Goal: Information Seeking & Learning: Learn about a topic

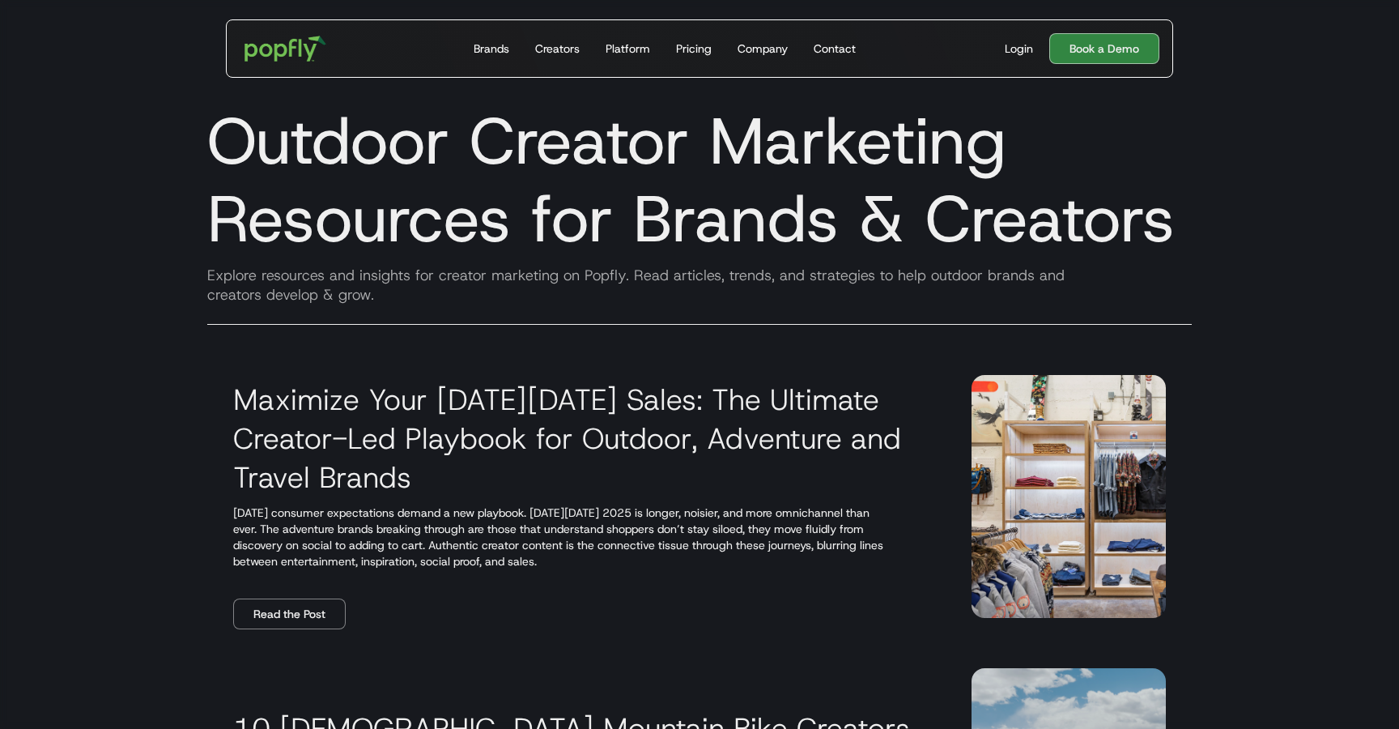
click at [269, 54] on img "home" at bounding box center [285, 48] width 104 height 49
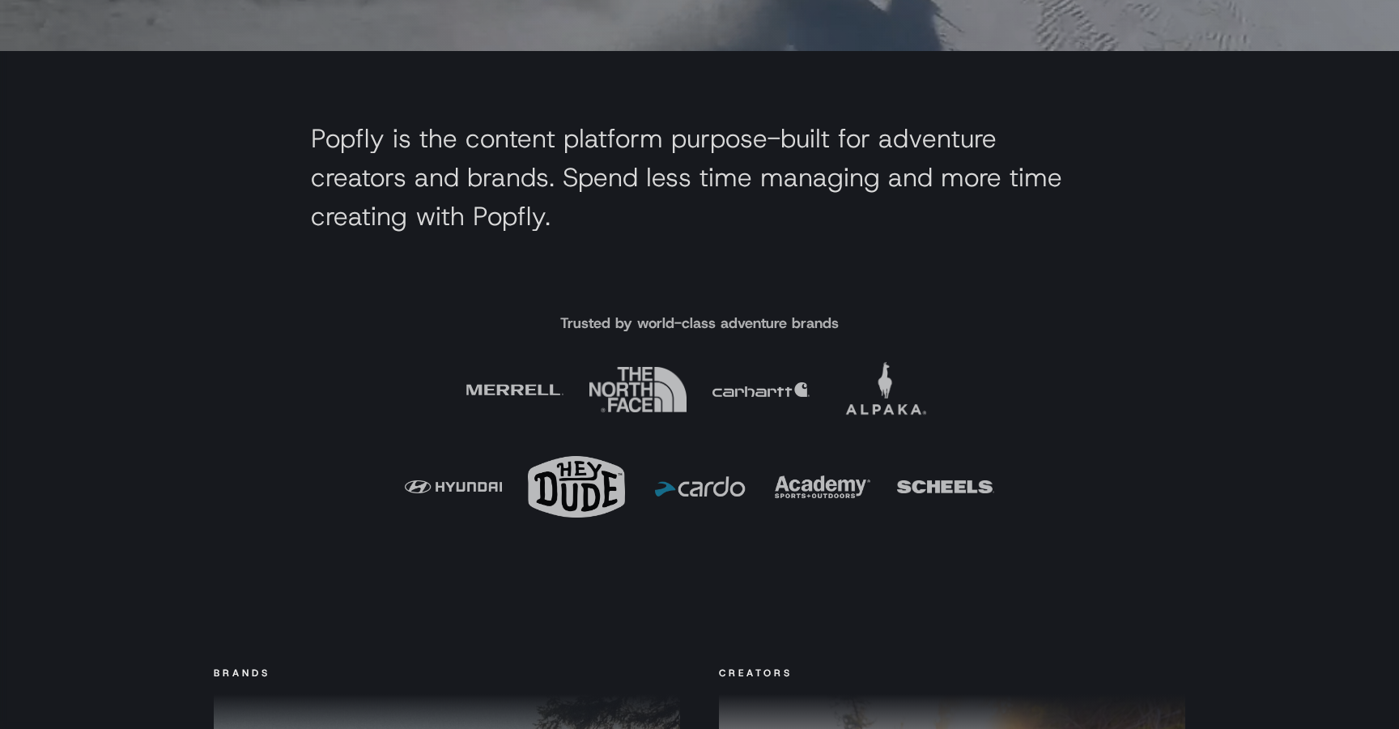
scroll to position [704, 0]
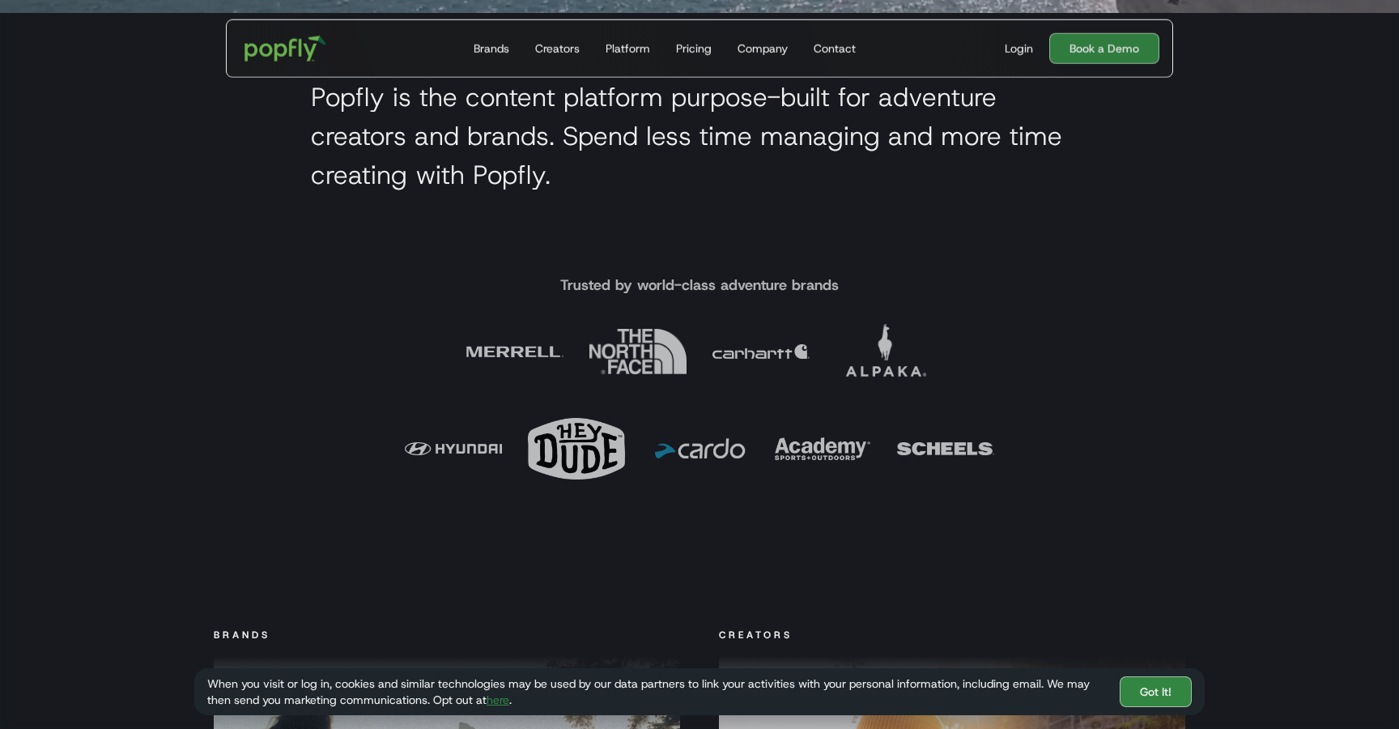
drag, startPoint x: 447, startPoint y: 347, endPoint x: 566, endPoint y: 348, distance: 119.0
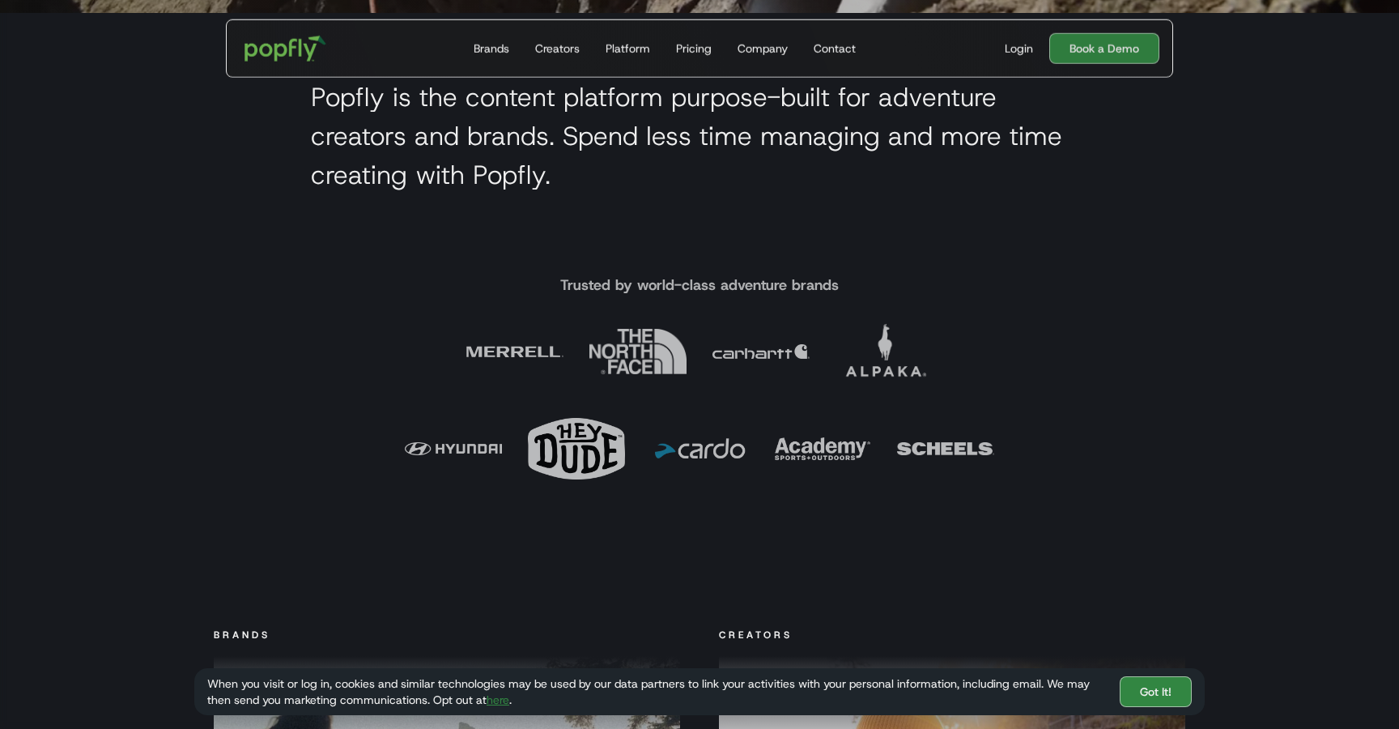
click at [566, 348] on div "Trusted by world-class adventure brands" at bounding box center [699, 382] width 1036 height 230
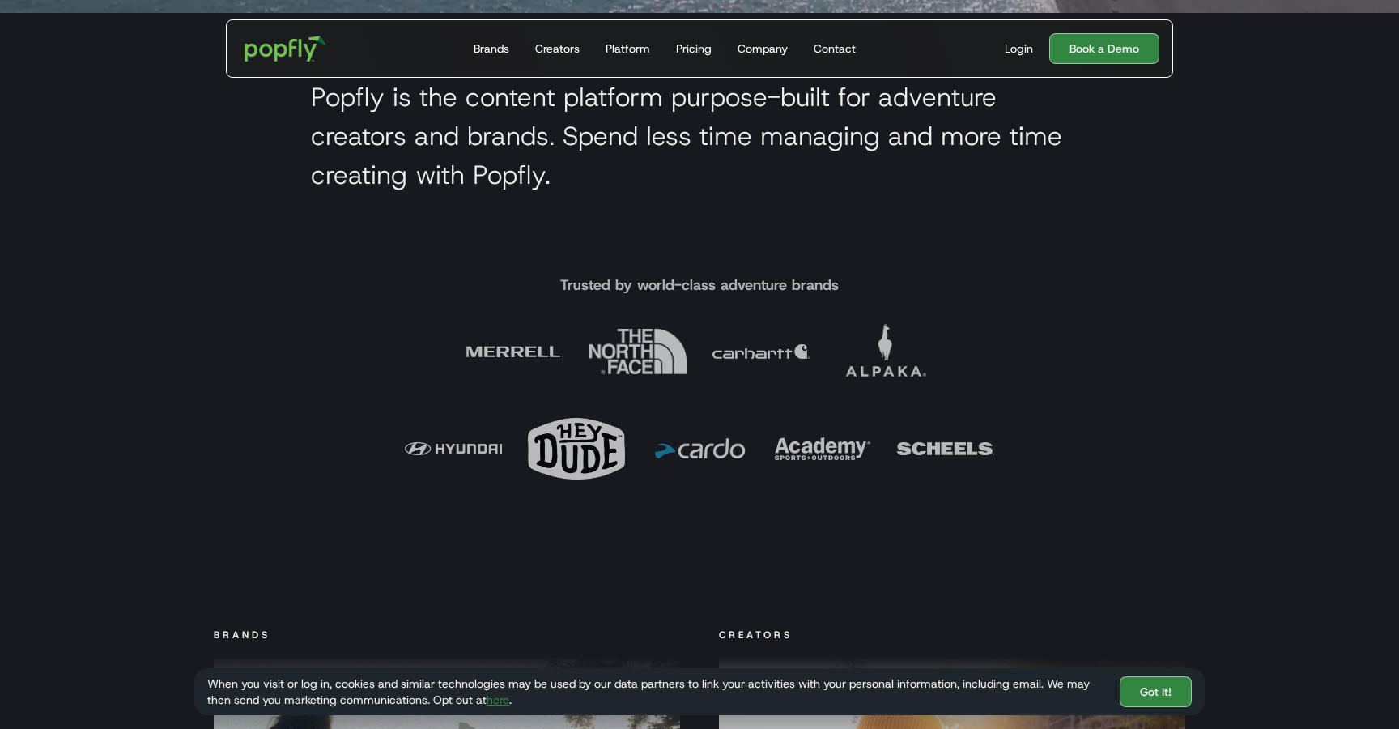
click at [1142, 336] on div "Trusted by world-class adventure brands" at bounding box center [699, 382] width 1036 height 230
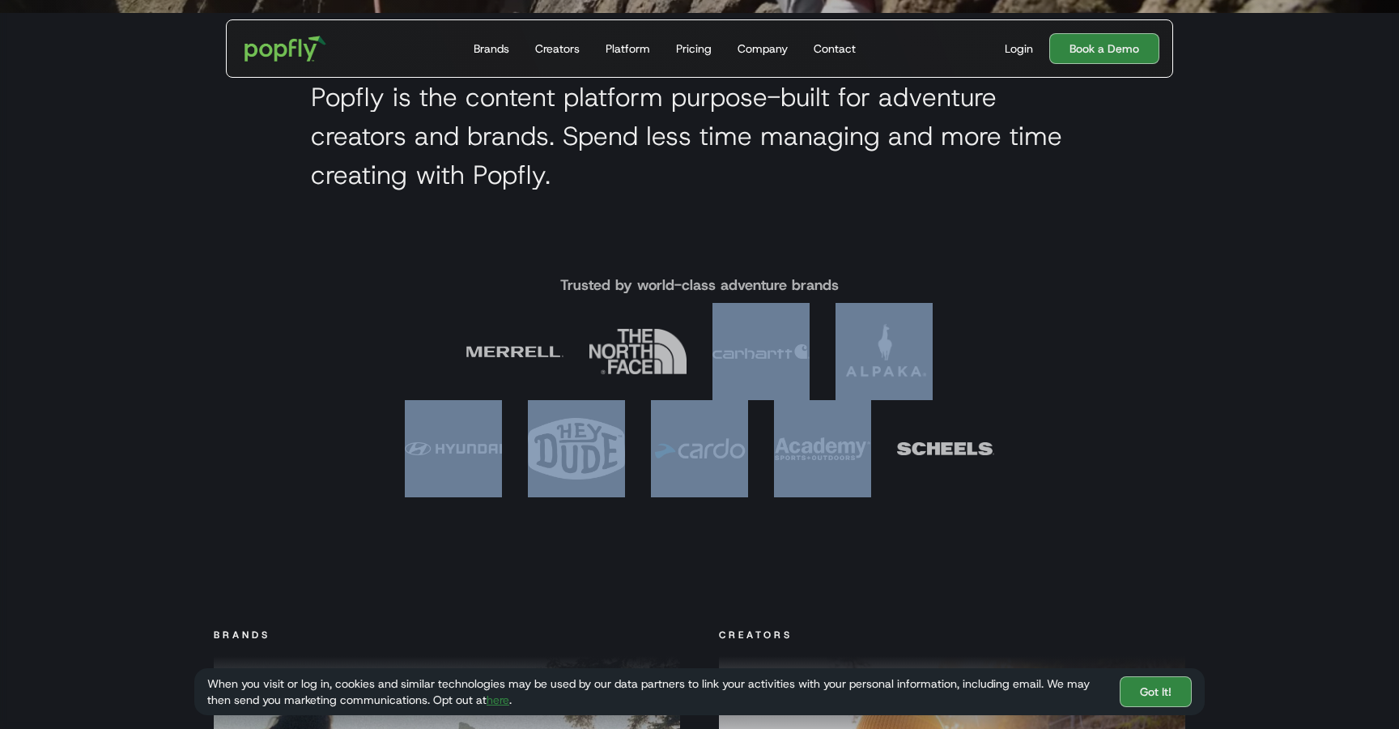
drag, startPoint x: 1002, startPoint y: 368, endPoint x: 806, endPoint y: 368, distance: 195.1
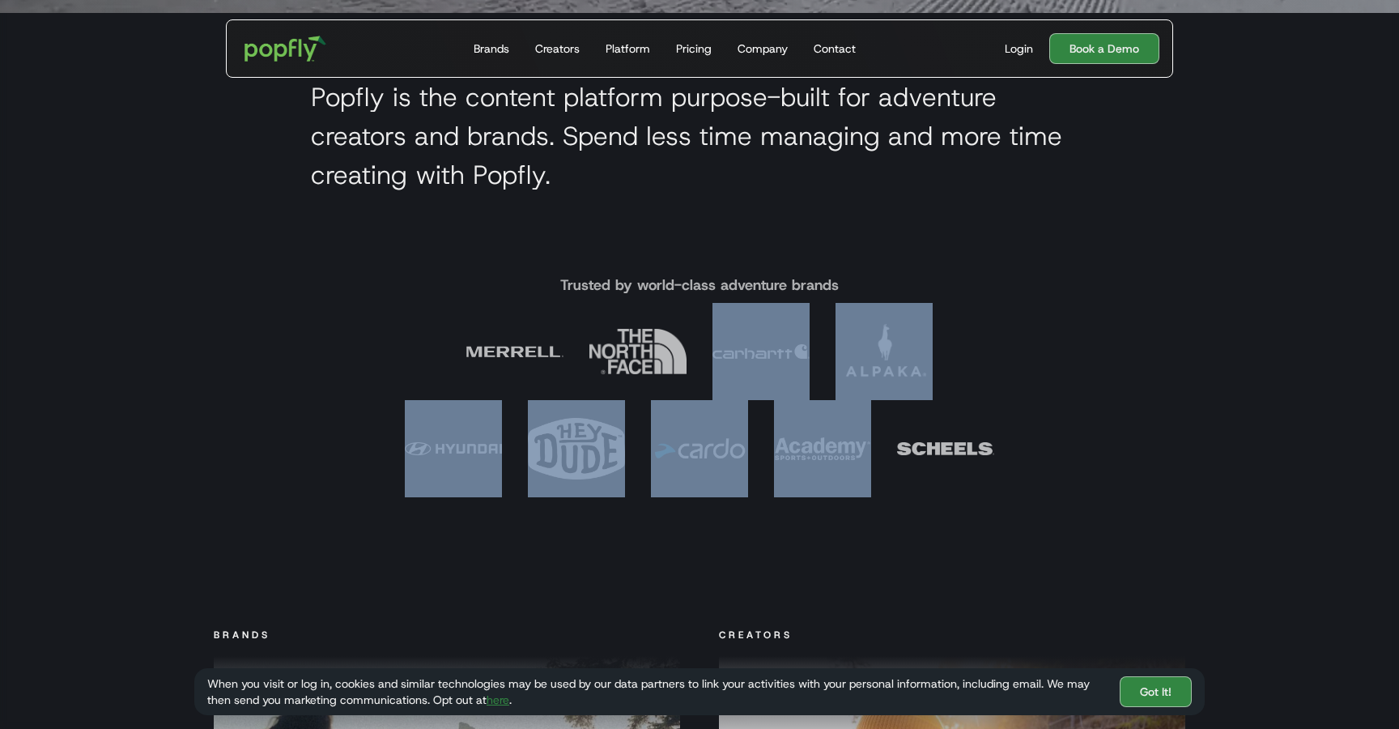
click at [806, 368] on div "Trusted by world-class adventure brands" at bounding box center [699, 382] width 1036 height 230
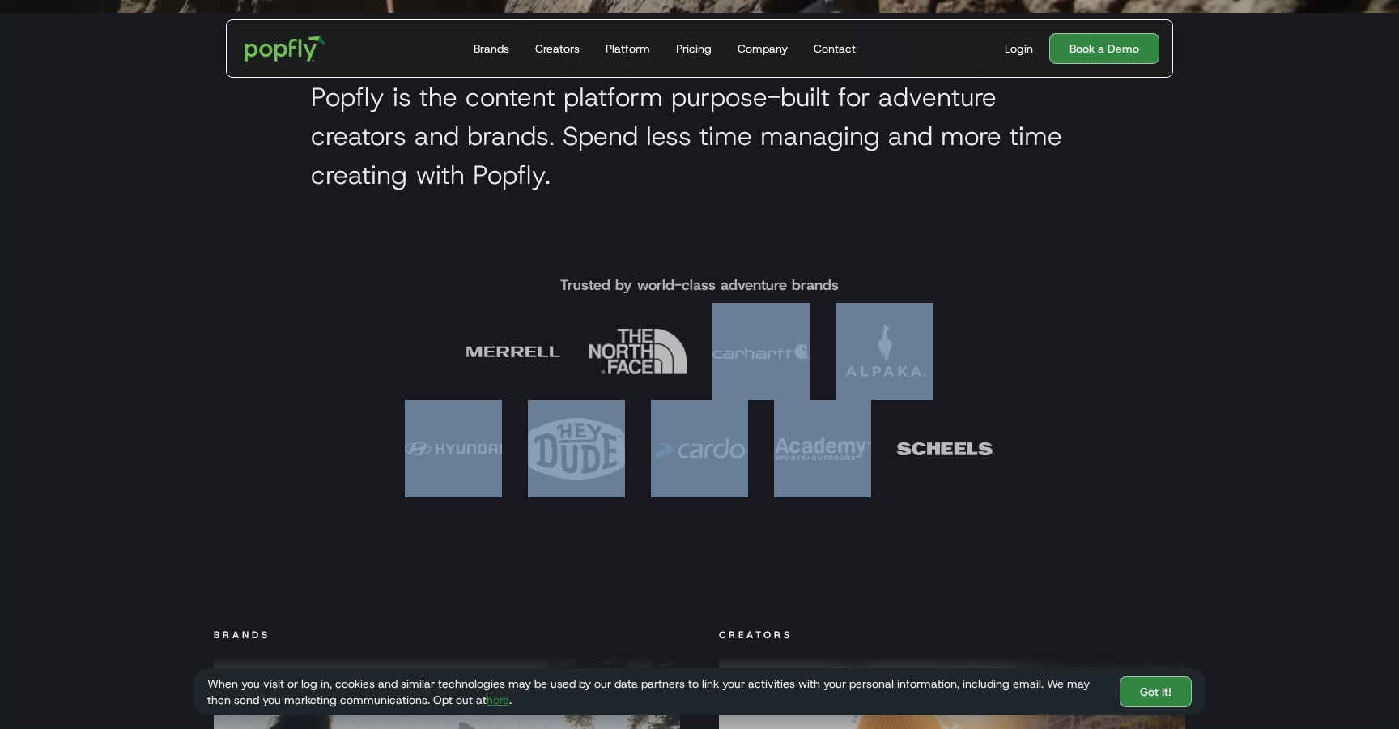
click at [806, 368] on img at bounding box center [760, 351] width 97 height 97
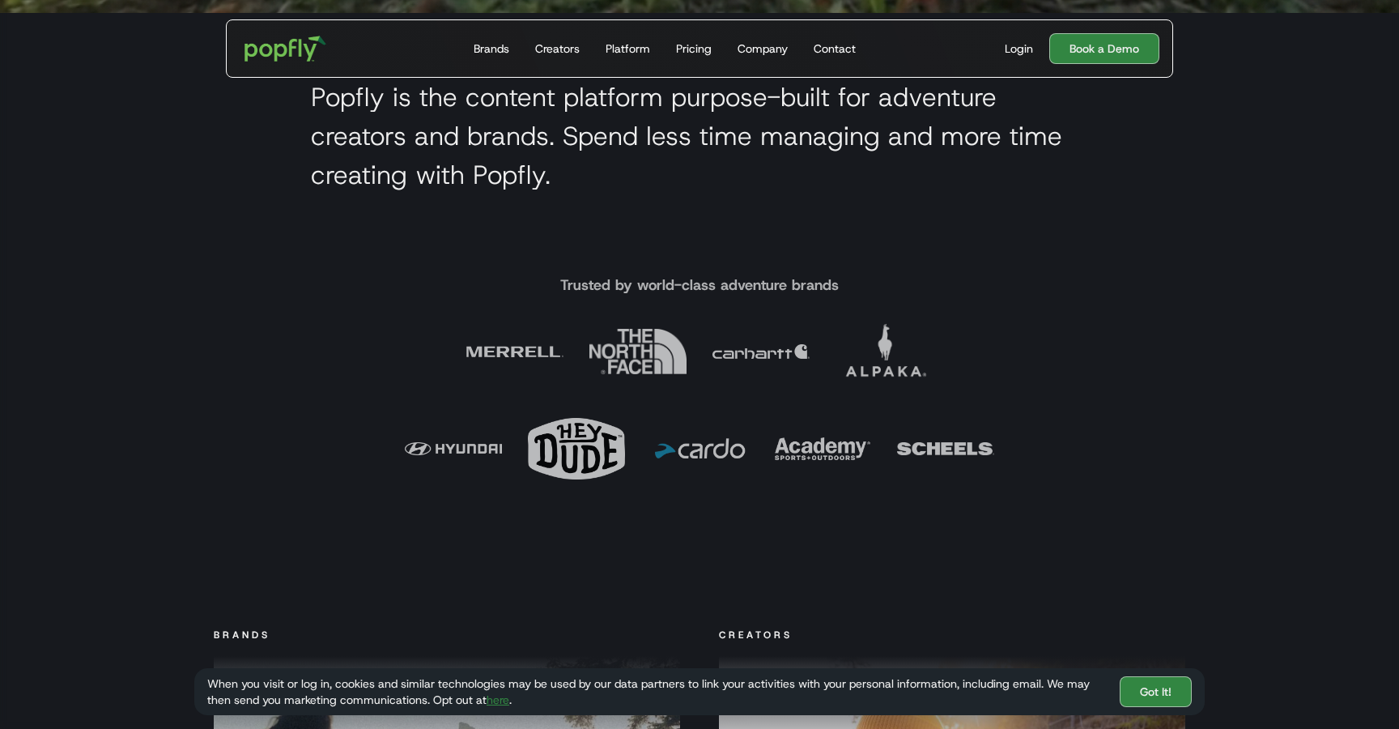
click at [390, 291] on div "Trusted by world-class adventure brands" at bounding box center [699, 382] width 1036 height 230
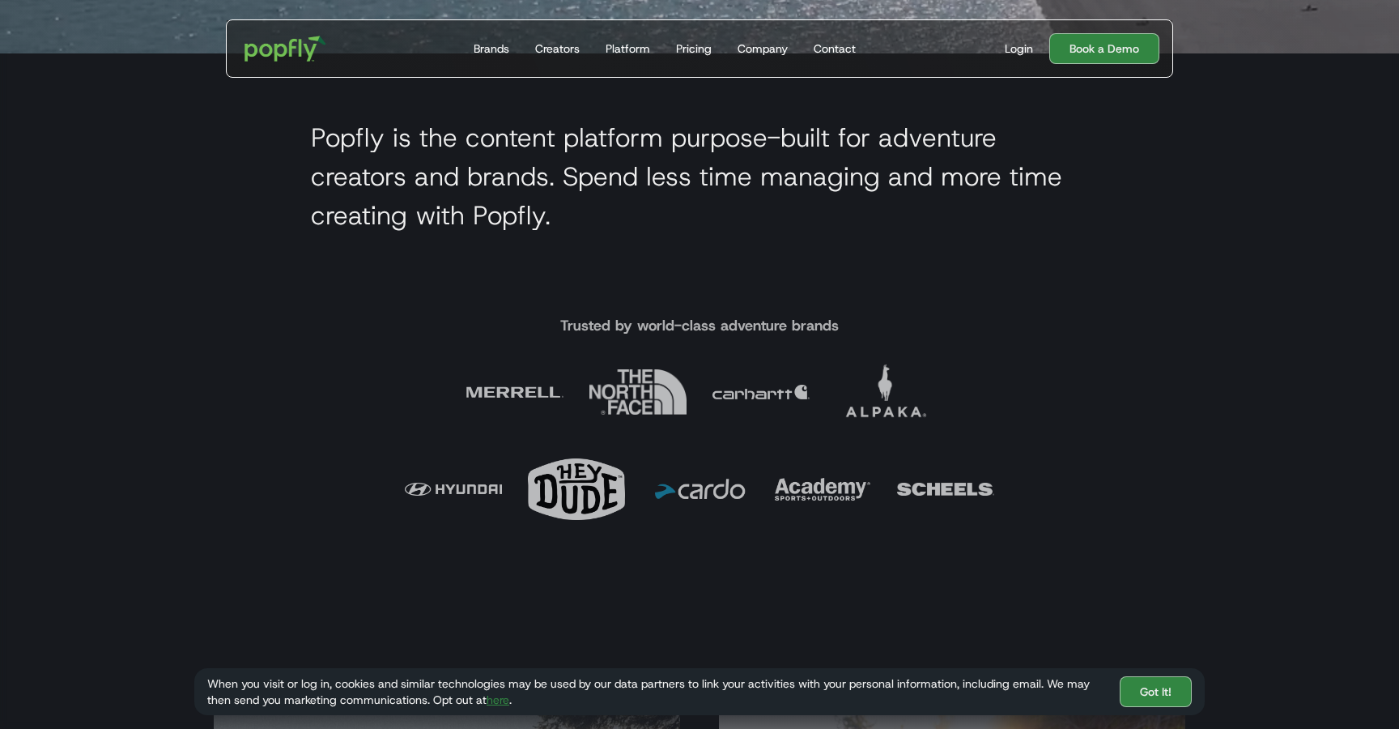
scroll to position [657, 0]
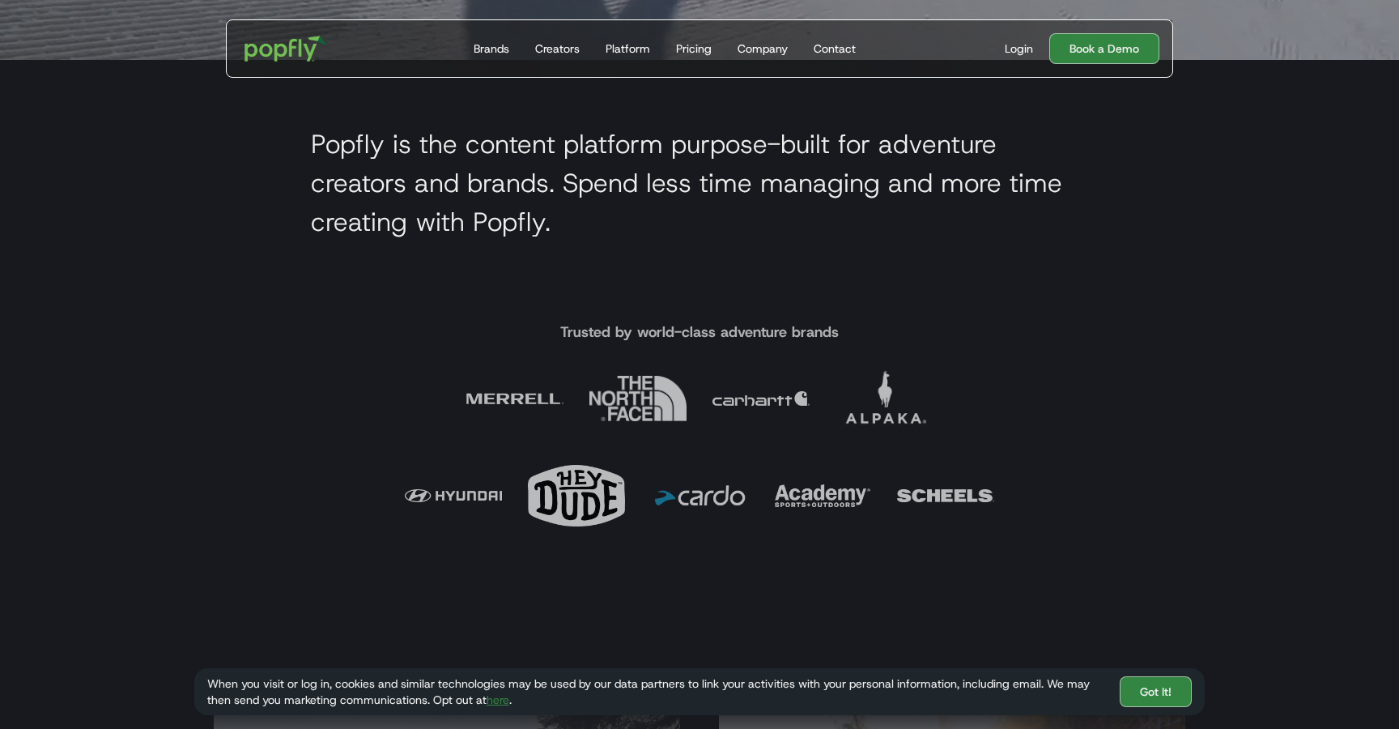
click at [356, 173] on h2 "Popfly is the content platform purpose-built for adventure creators and brands.…" at bounding box center [699, 183] width 777 height 117
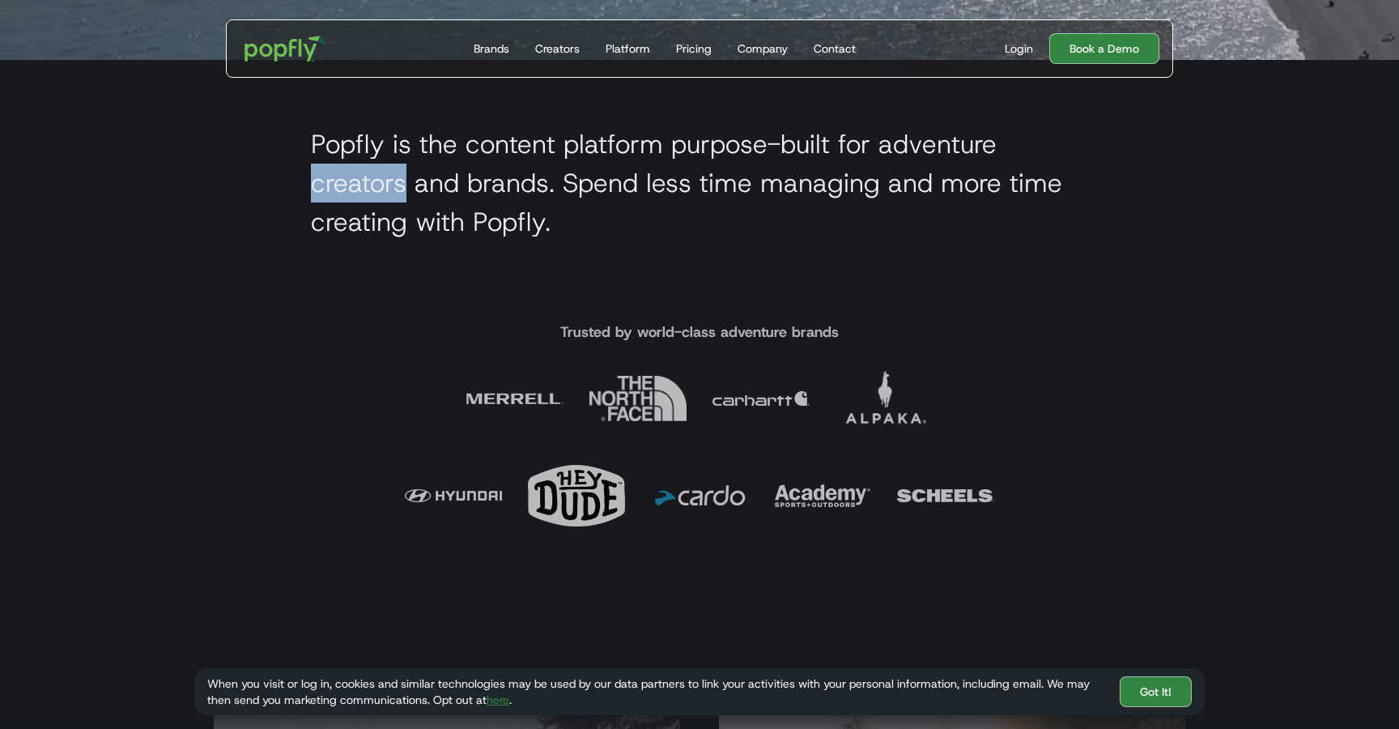
click at [356, 173] on h2 "Popfly is the content platform purpose-built for adventure creators and brands.…" at bounding box center [699, 183] width 777 height 117
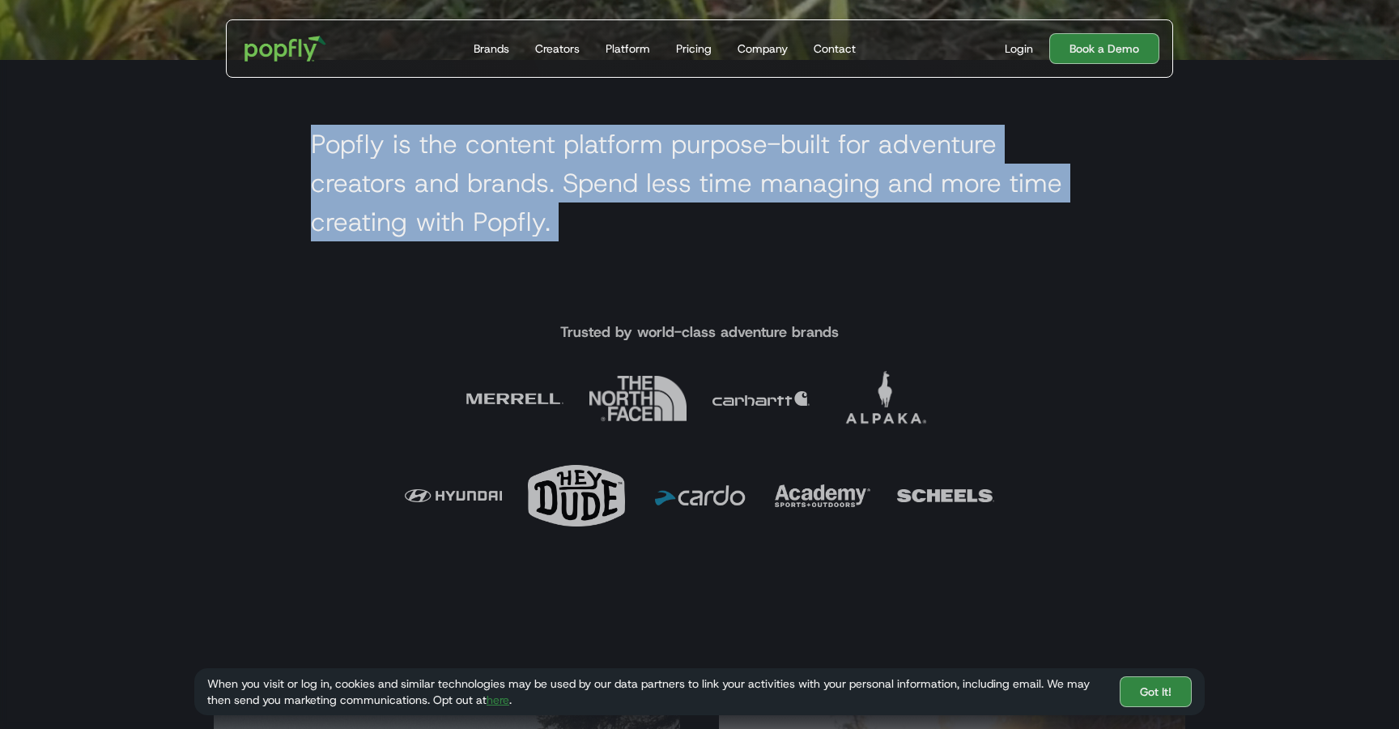
click at [356, 173] on h2 "Popfly is the content platform purpose-built for adventure creators and brands.…" at bounding box center [699, 183] width 777 height 117
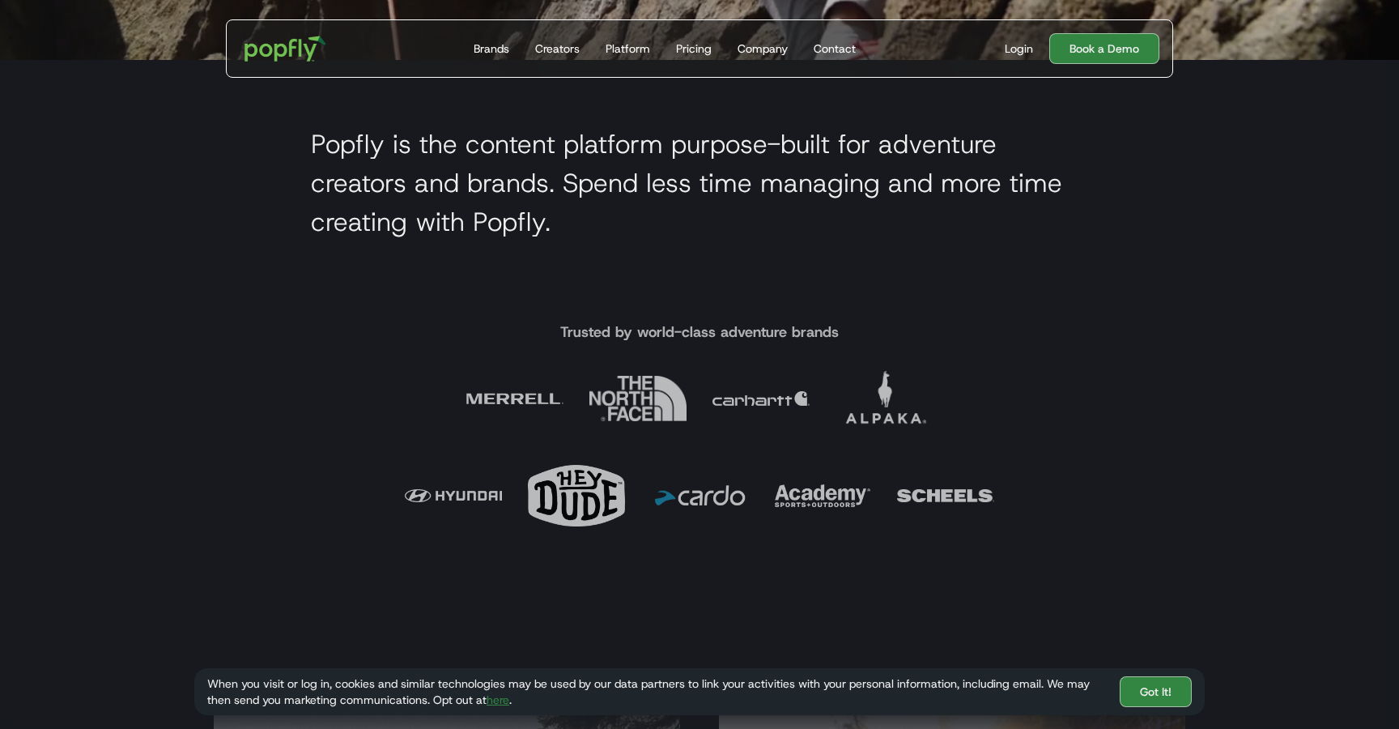
click at [346, 161] on h2 "Popfly is the content platform purpose-built for adventure creators and brands.…" at bounding box center [699, 183] width 777 height 117
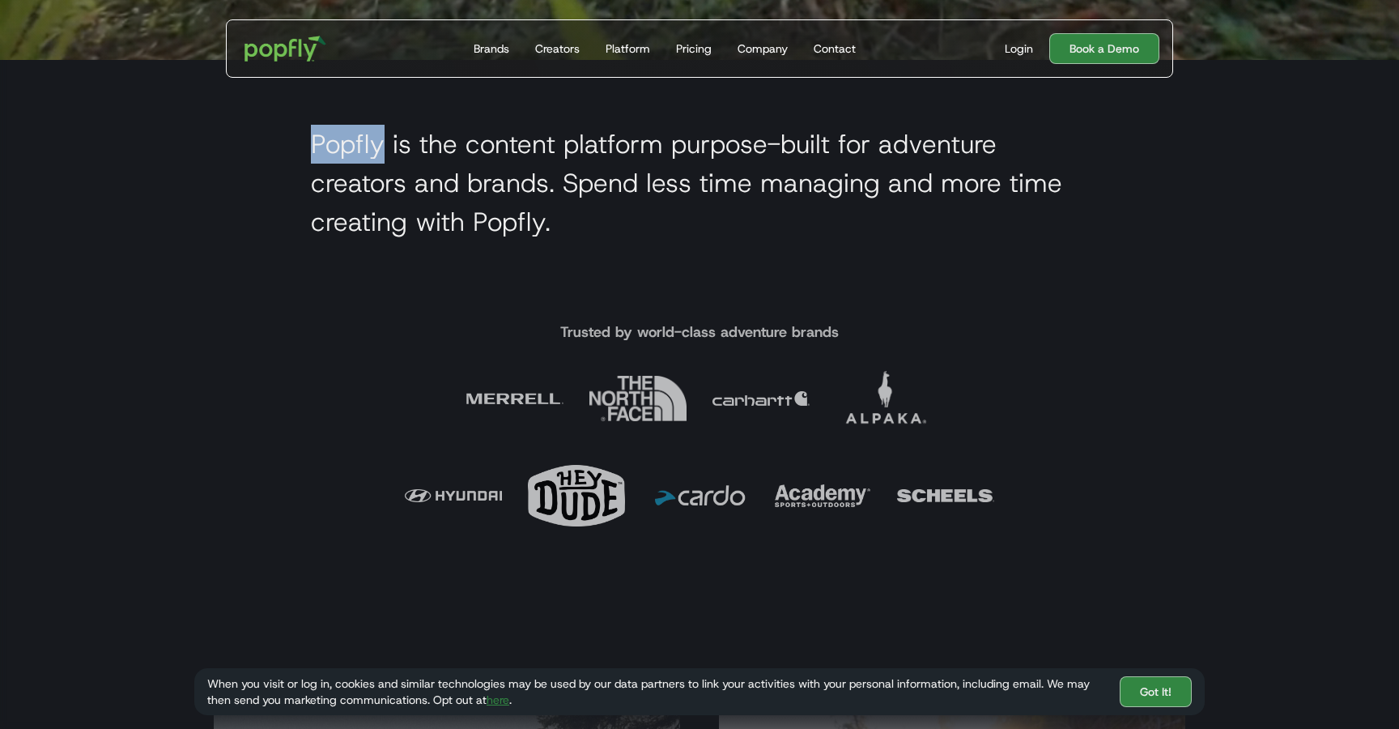
click at [346, 161] on h2 "Popfly is the content platform purpose-built for adventure creators and brands.…" at bounding box center [699, 183] width 777 height 117
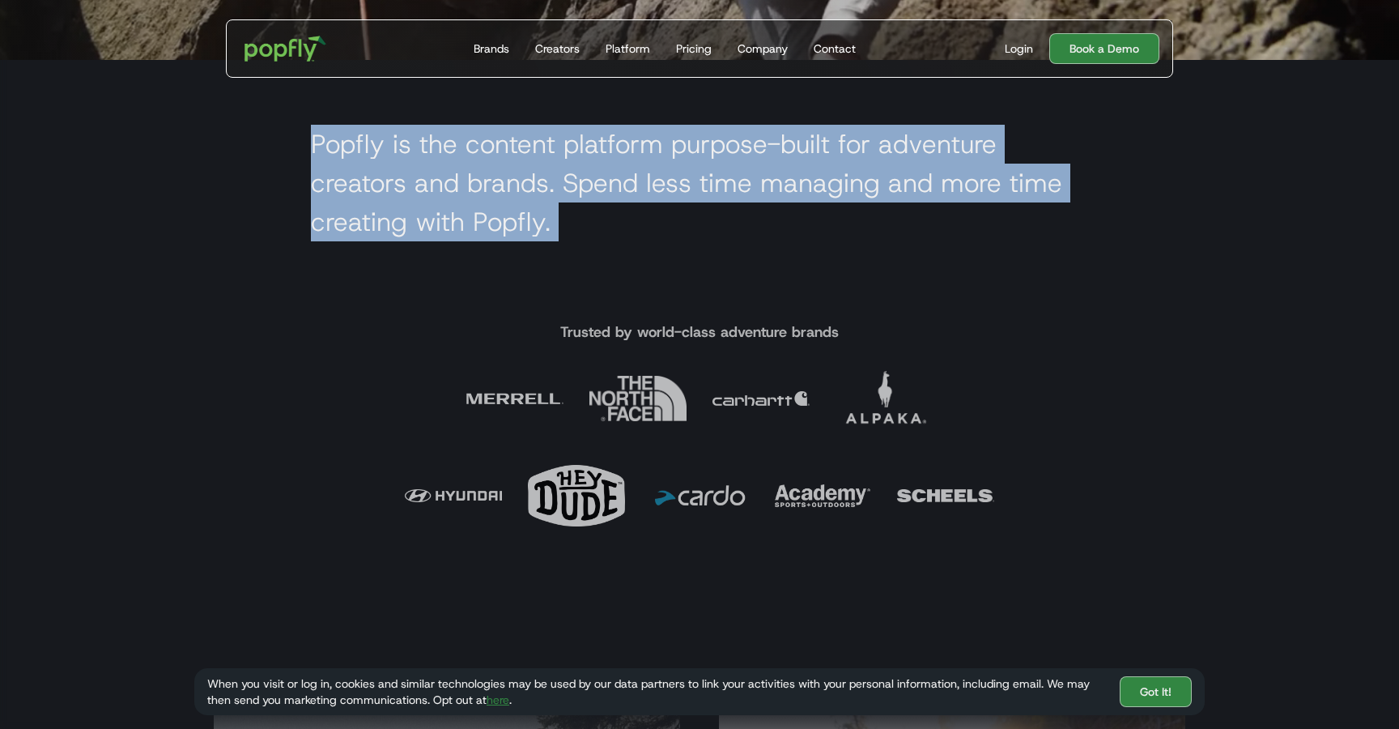
click at [346, 161] on h2 "Popfly is the content platform purpose-built for adventure creators and brands.…" at bounding box center [699, 183] width 777 height 117
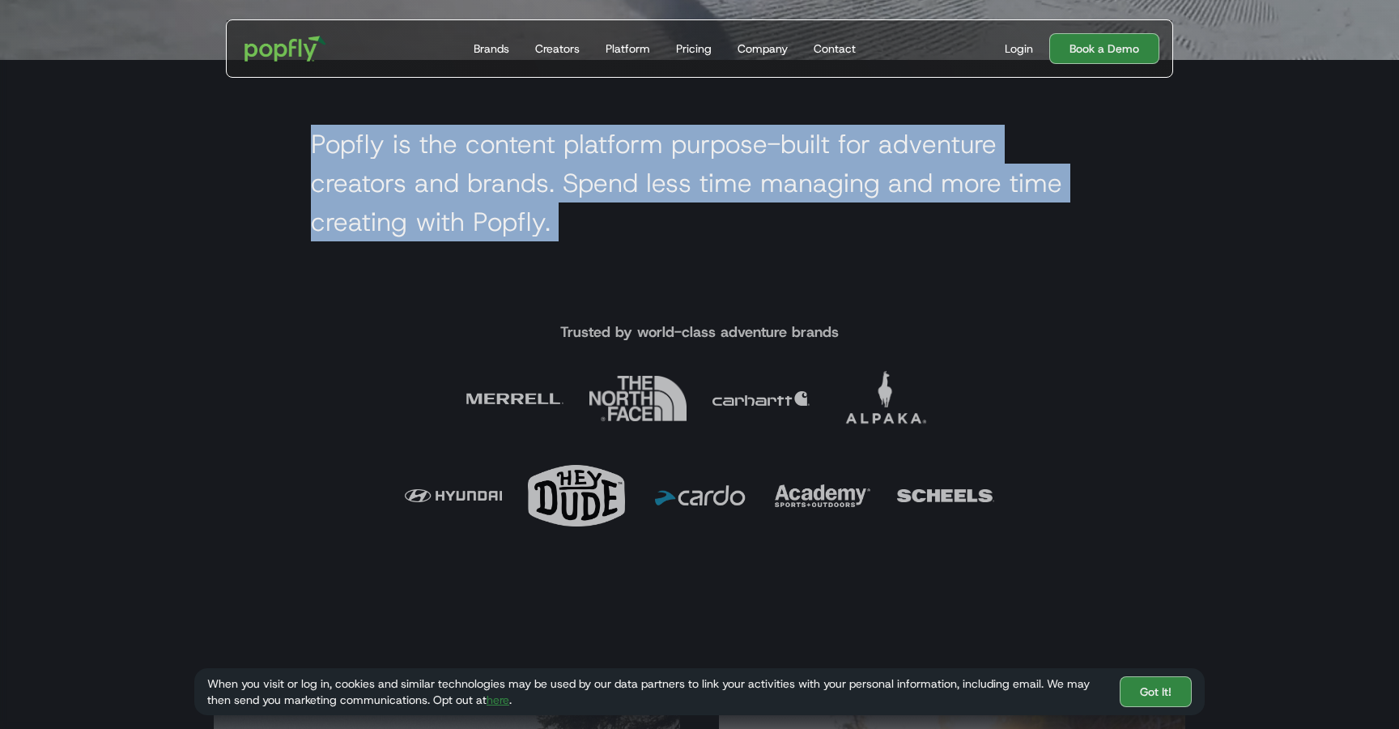
copy h2 "Popfly is the content platform purpose-built for adventure creators and brands.…"
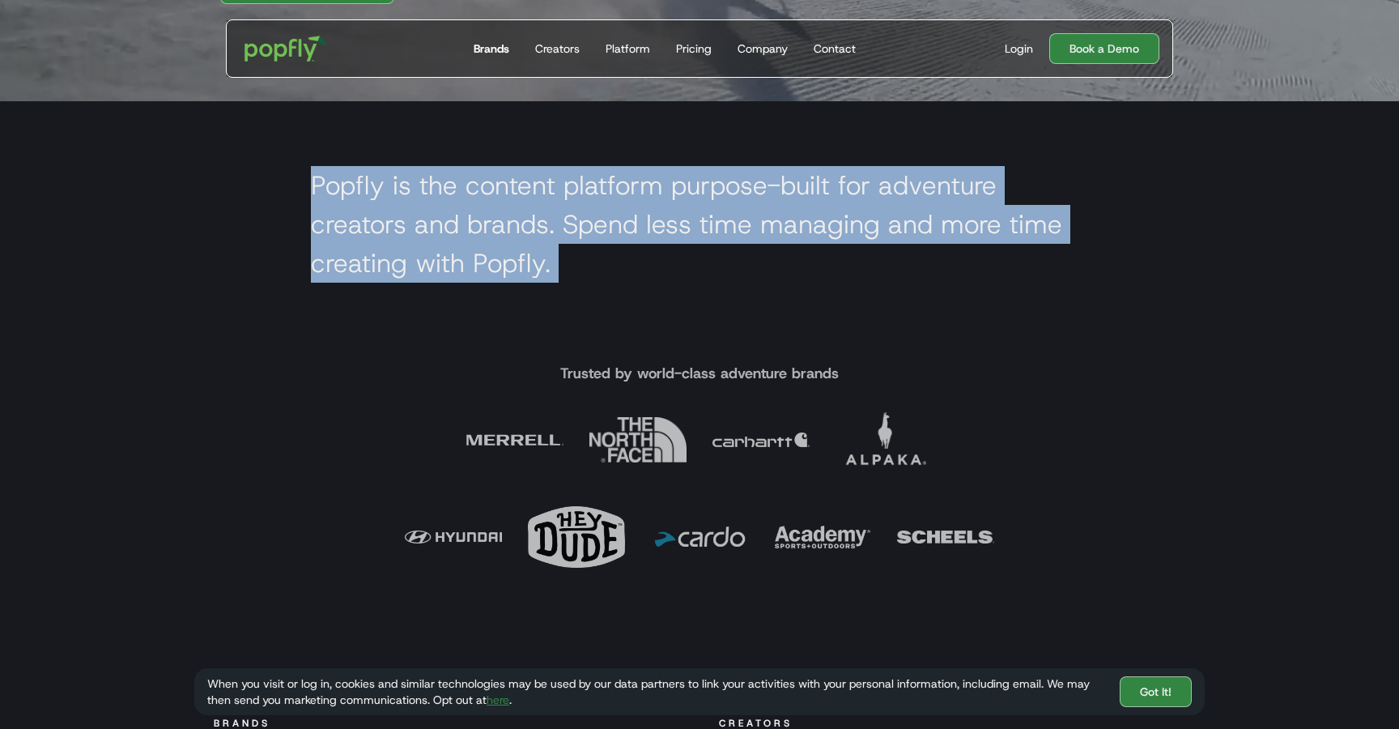
click at [491, 44] on div "Brands" at bounding box center [492, 48] width 36 height 16
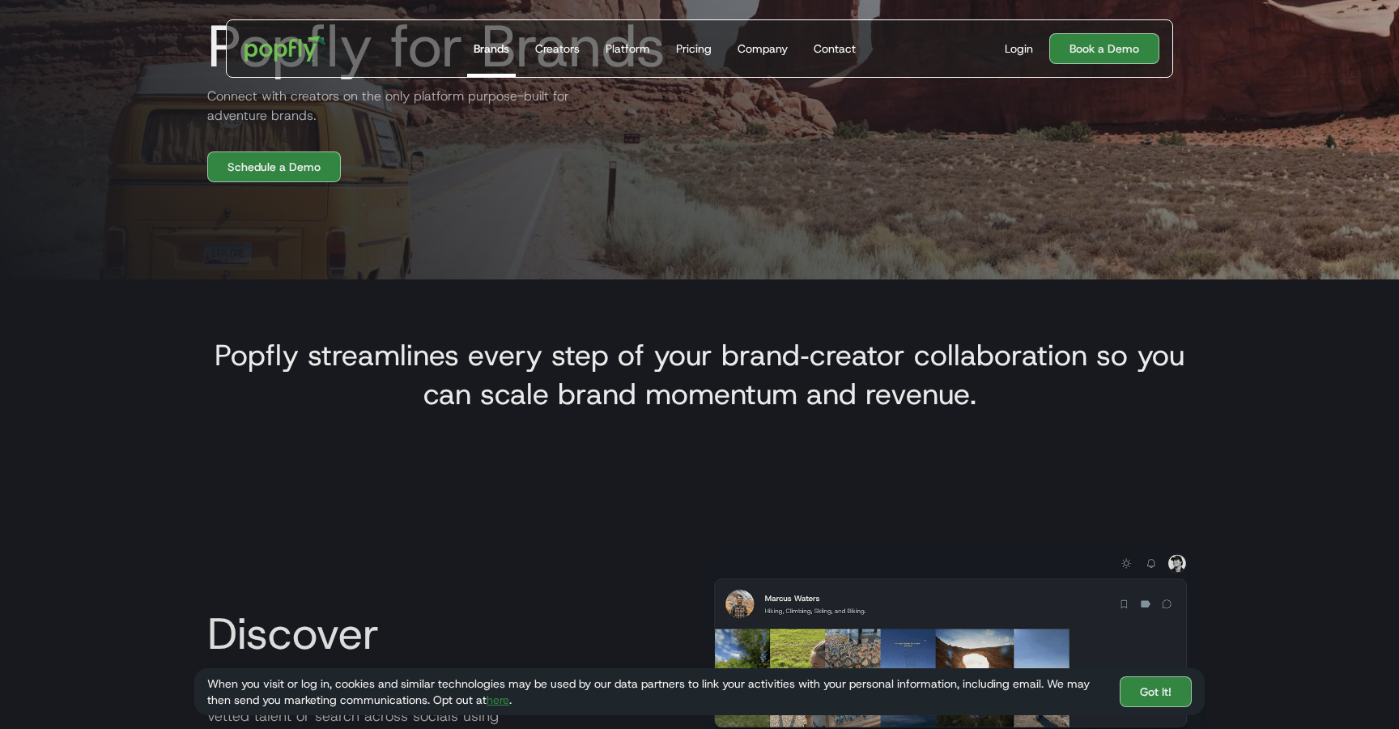
scroll to position [372, 0]
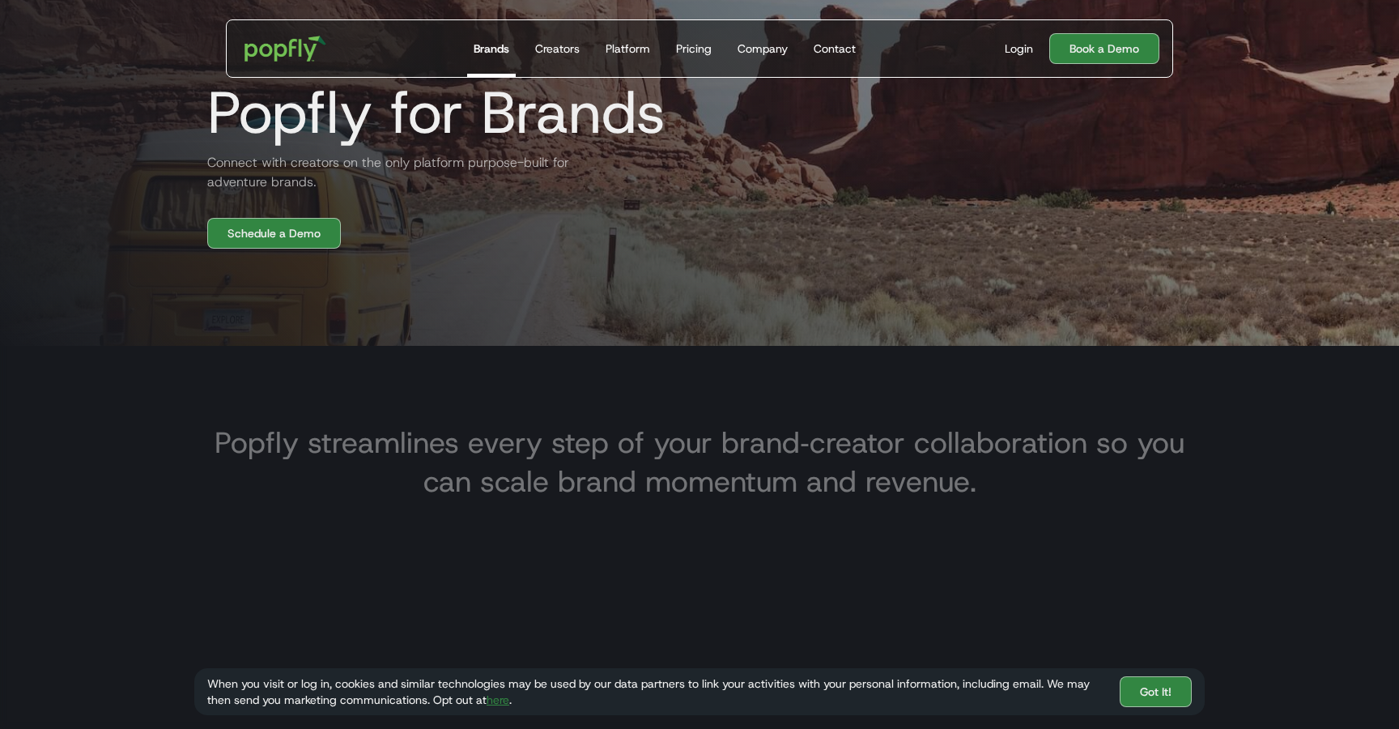
click at [557, 447] on h3 "Popfly streamlines every step of your brand‑creator collaboration so you can sc…" at bounding box center [699, 462] width 985 height 78
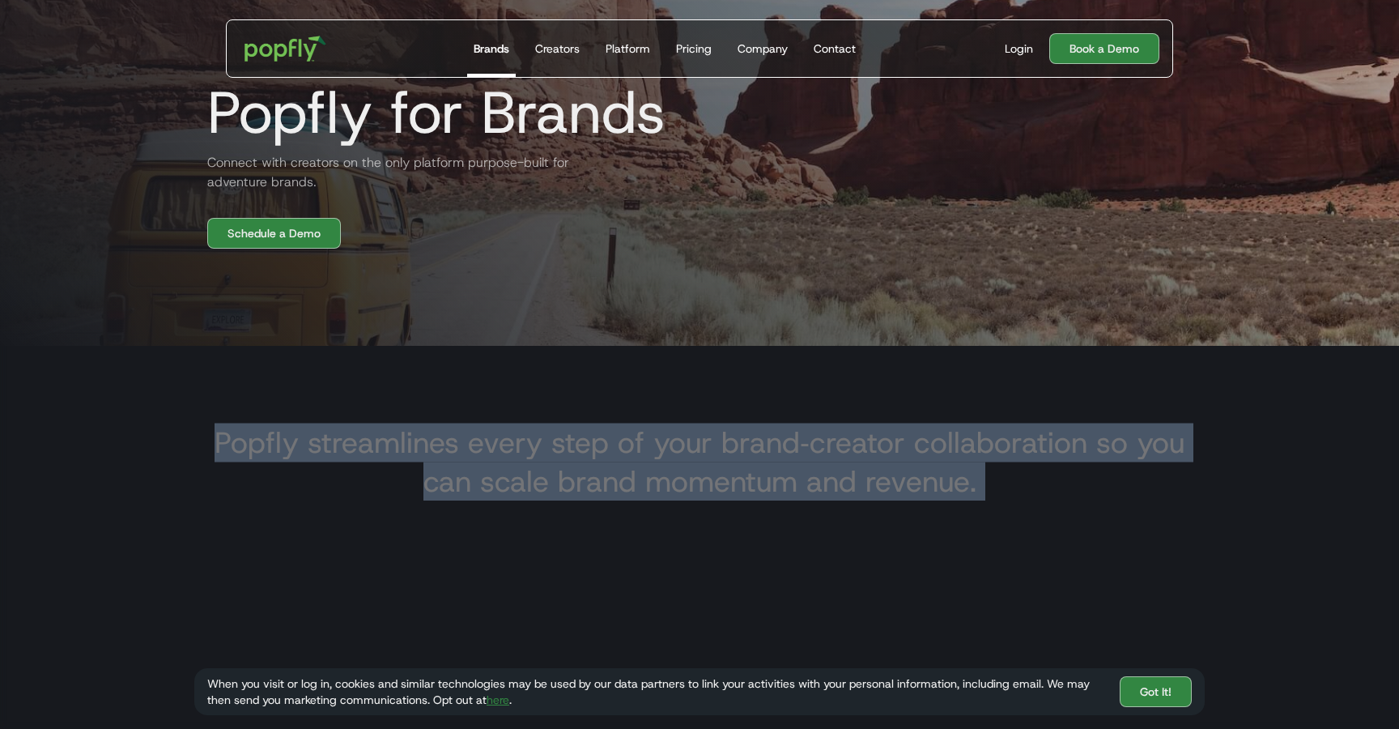
click at [557, 447] on h3 "Popfly streamlines every step of your brand‑creator collaboration so you can sc…" at bounding box center [699, 462] width 985 height 78
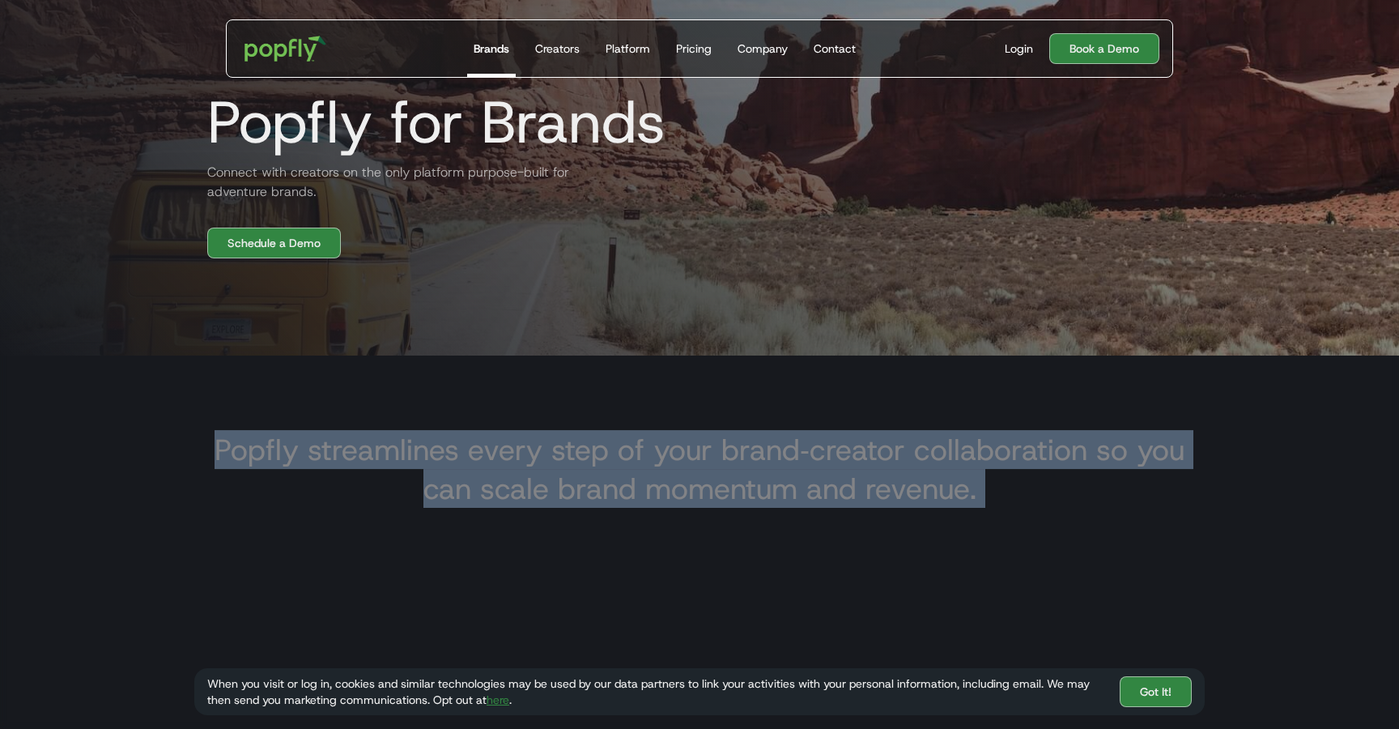
scroll to position [250, 0]
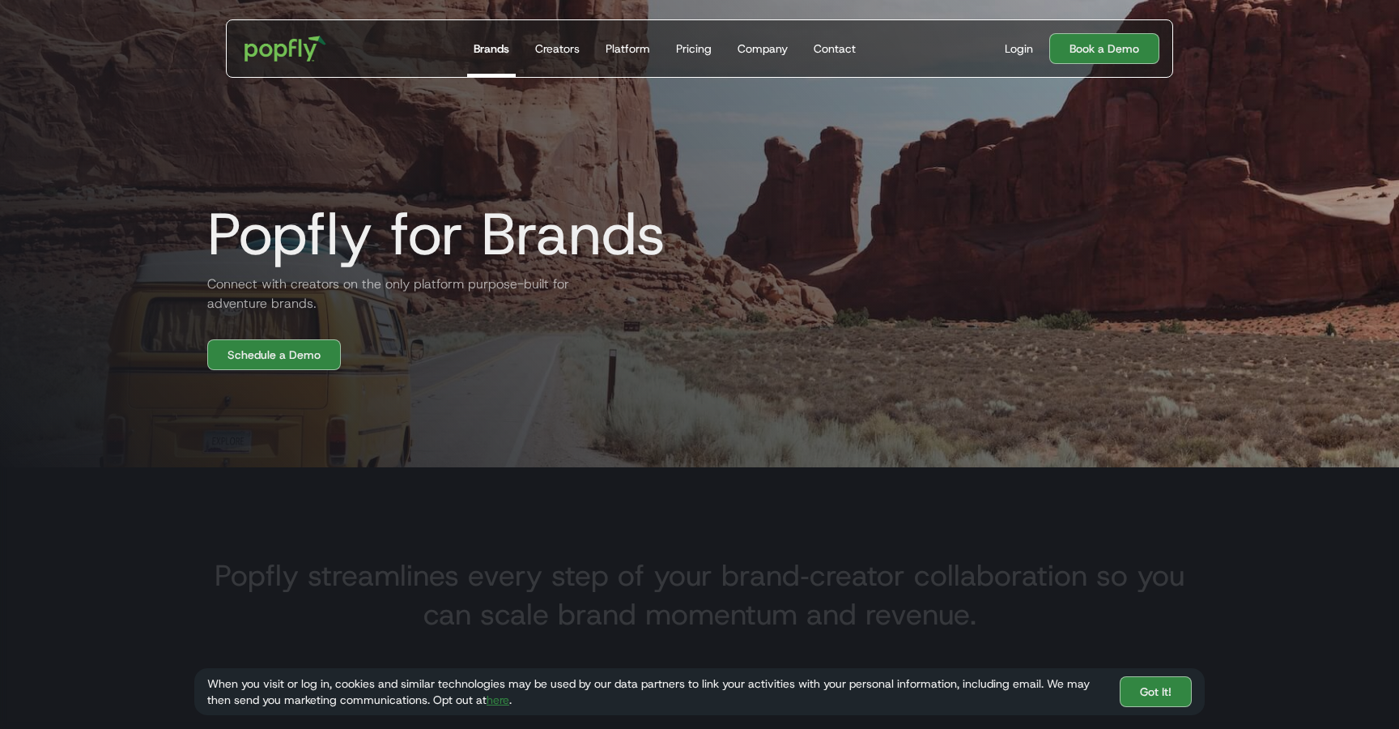
click at [271, 290] on h2 "Connect with creators on the only platform purpose-built for adventure brands." at bounding box center [388, 293] width 389 height 39
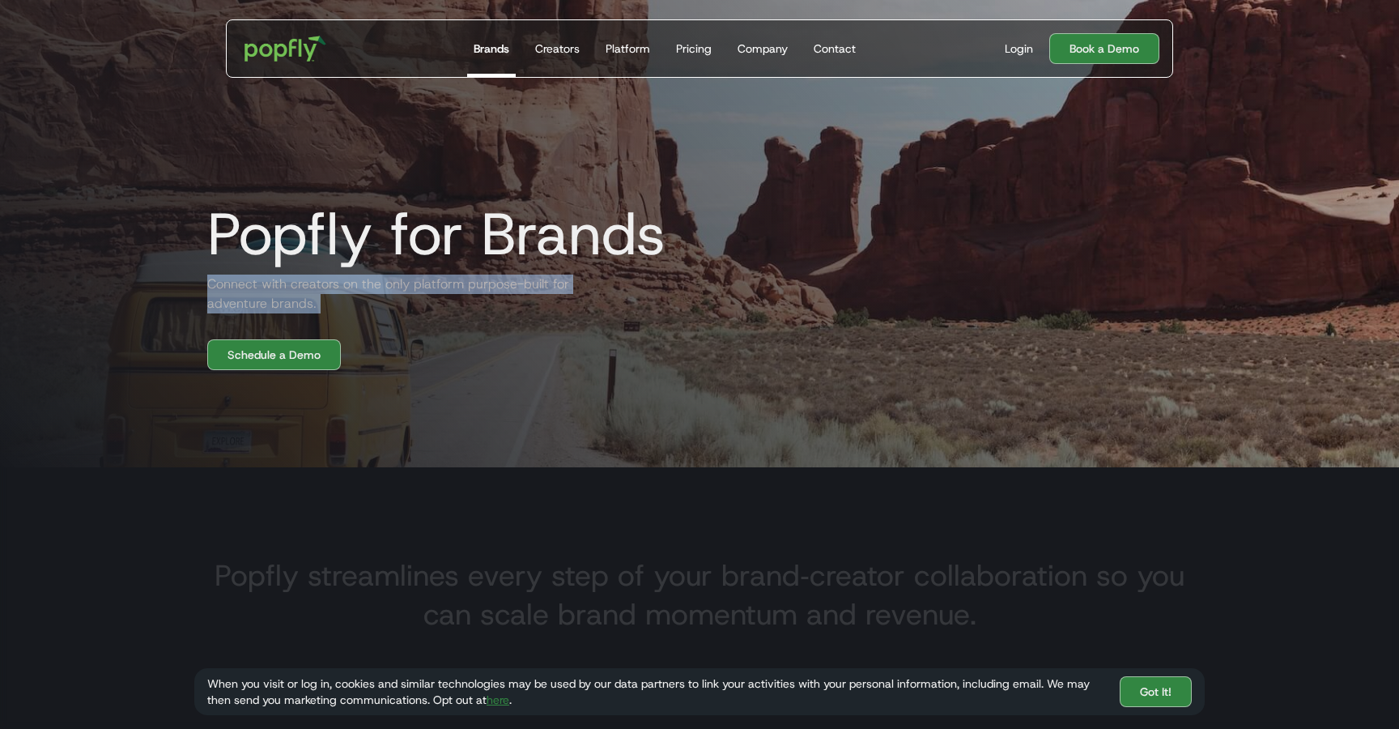
click at [271, 290] on h2 "Connect with creators on the only platform purpose-built for adventure brands." at bounding box center [388, 293] width 389 height 39
copy h2 "Connect with creators on the only platform purpose-built for adventure brands."
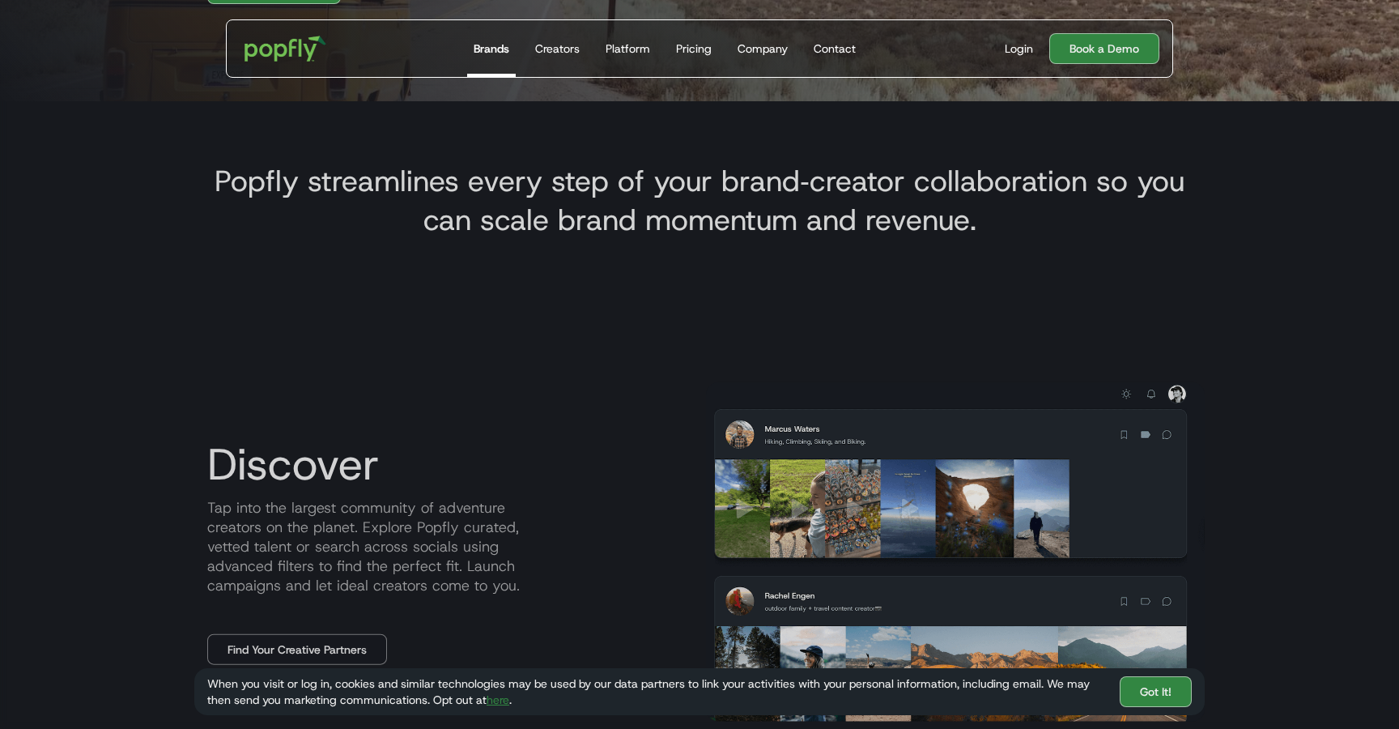
scroll to position [641, 0]
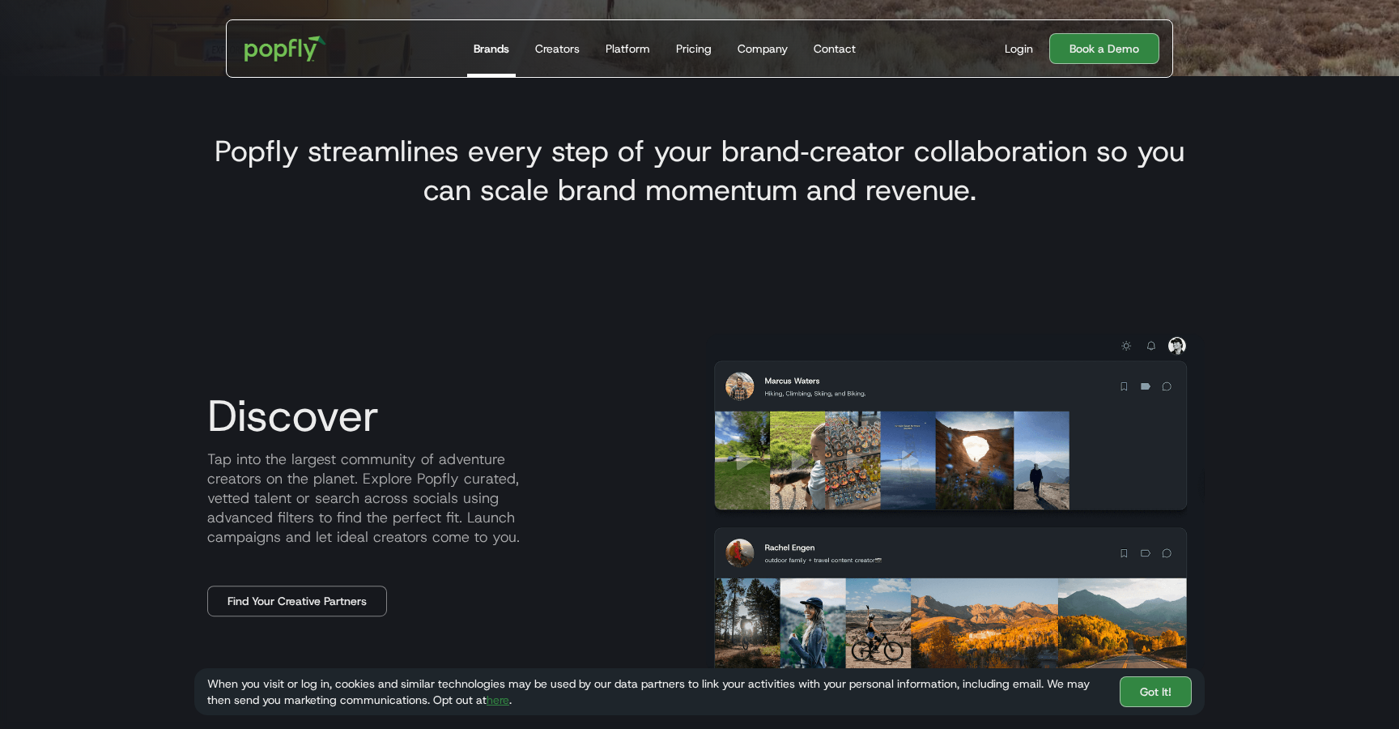
click at [556, 143] on h3 "Popfly streamlines every step of your brand‑creator collaboration so you can sc…" at bounding box center [699, 170] width 985 height 78
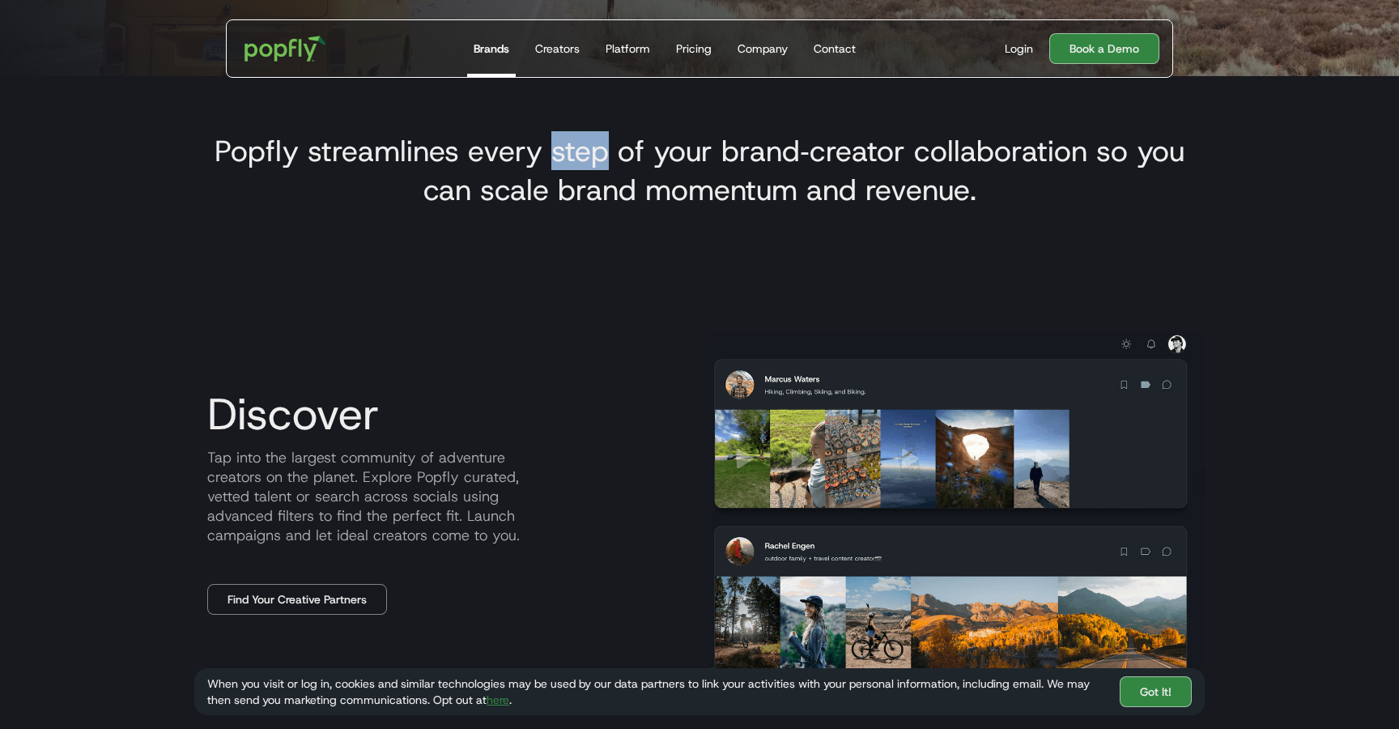
click at [556, 143] on h3 "Popfly streamlines every step of your brand‑creator collaboration so you can sc…" at bounding box center [699, 170] width 985 height 78
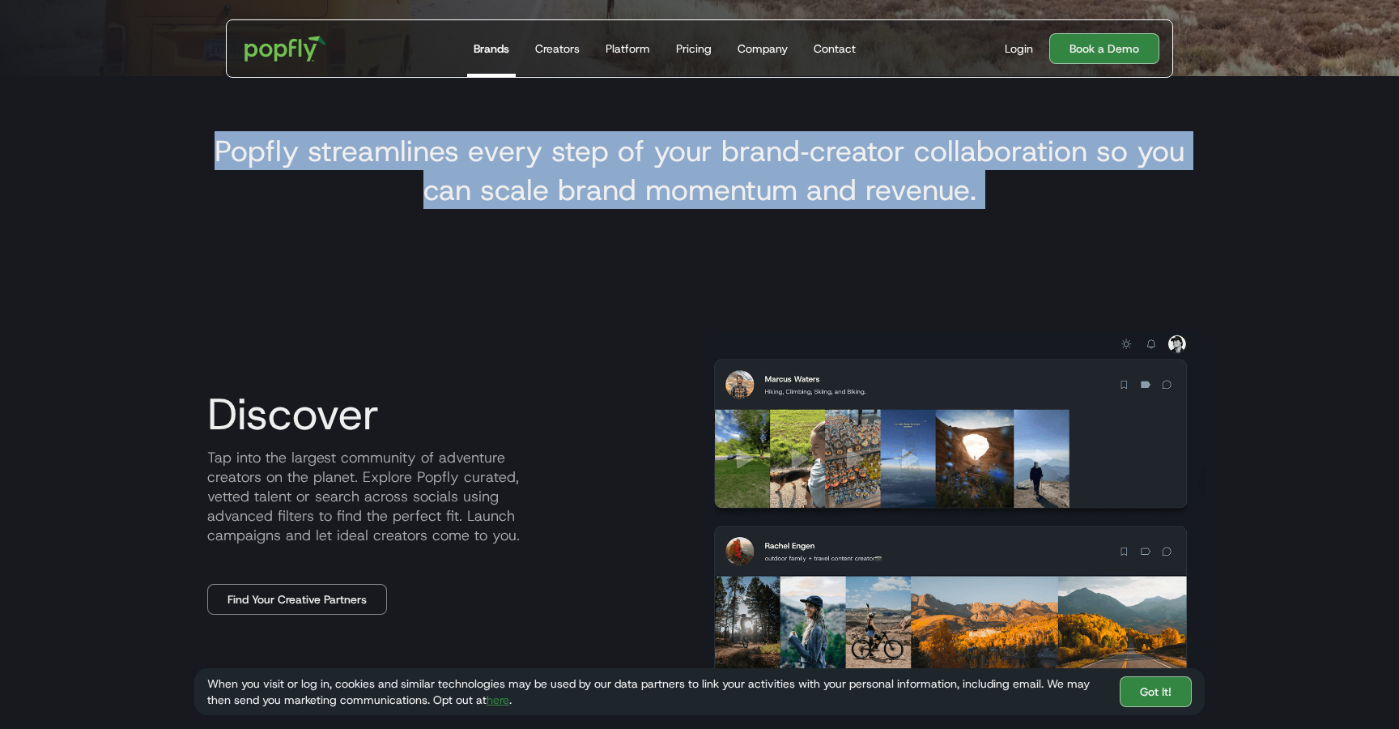
click at [556, 143] on h3 "Popfly streamlines every step of your brand‑creator collaboration so you can sc…" at bounding box center [699, 170] width 985 height 78
copy h3 "Popfly streamlines every step of your brand‑creator collaboration so you can sc…"
click at [389, 326] on div "Discover Tap into the largest community of adventure creators on the planet. Ex…" at bounding box center [699, 501] width 1010 height 469
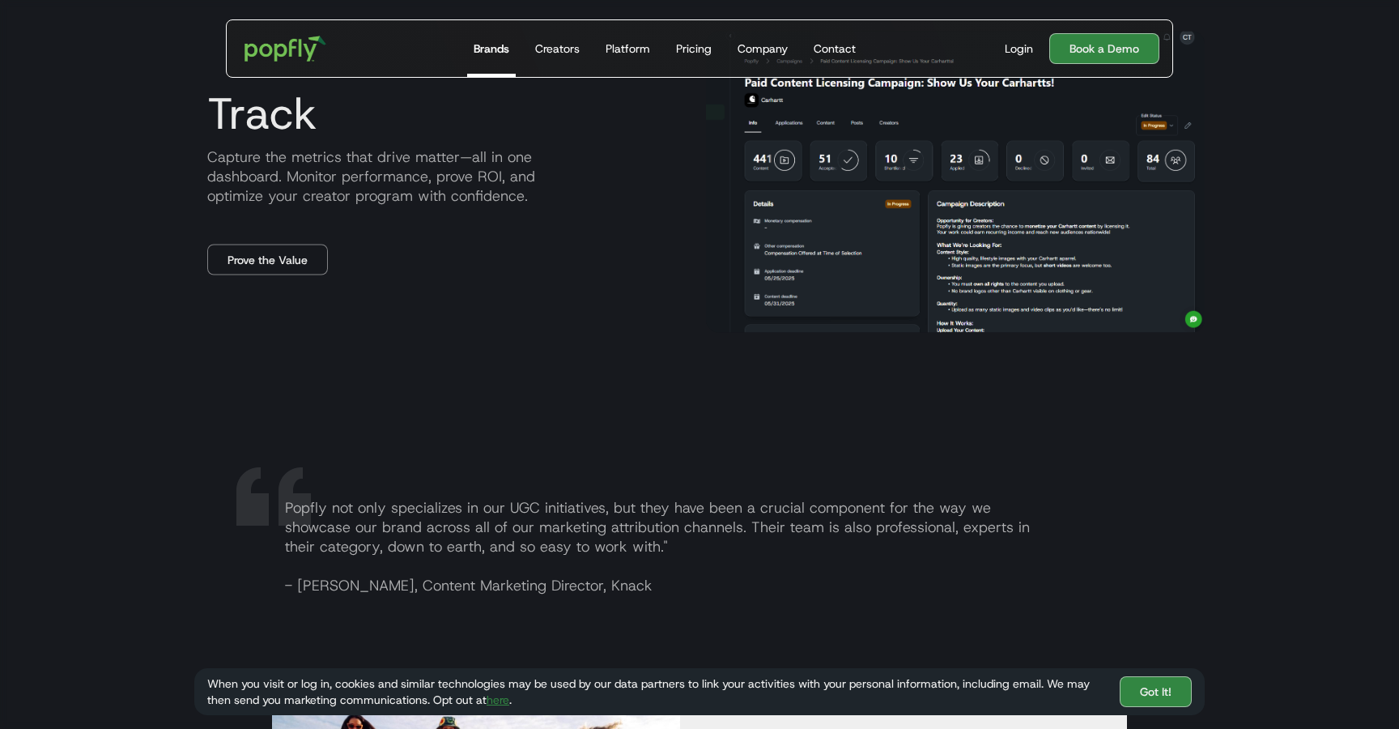
scroll to position [2290, 0]
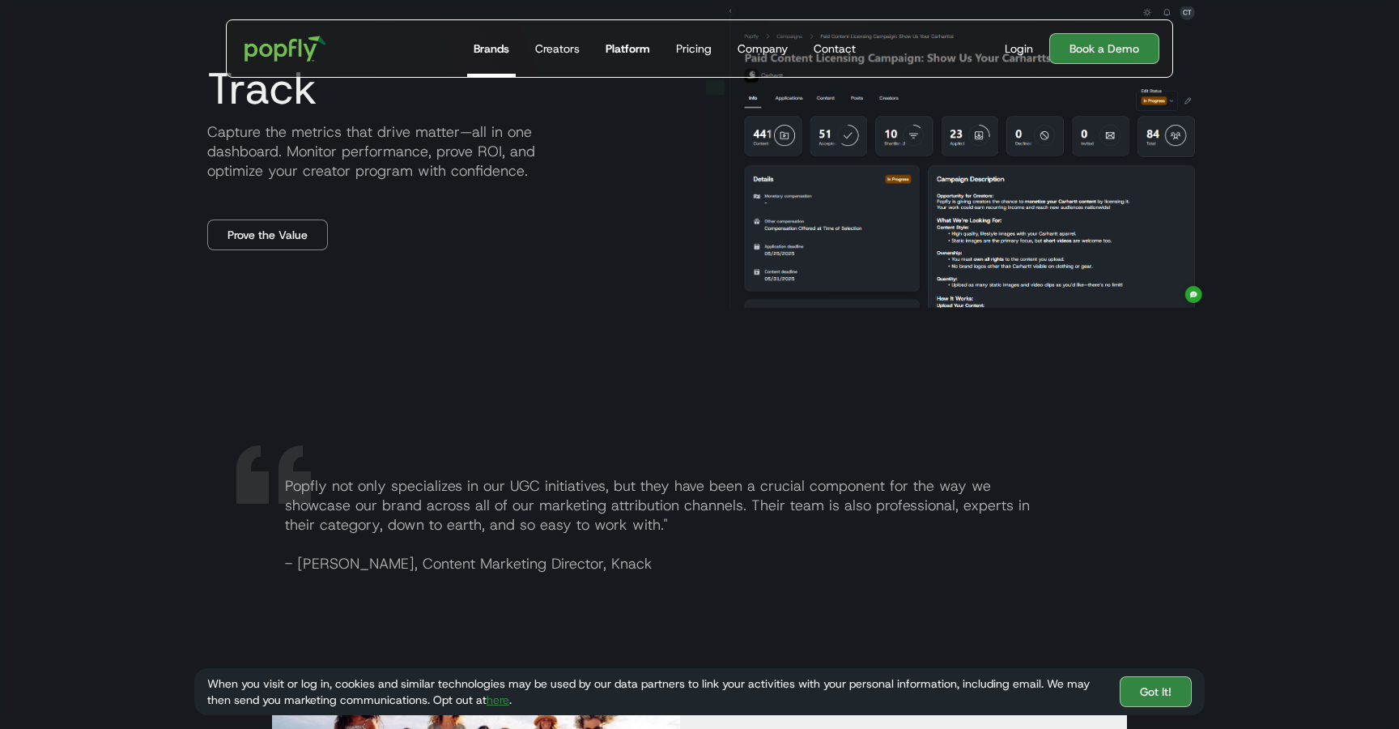
click at [626, 32] on link "Platform" at bounding box center [627, 48] width 57 height 57
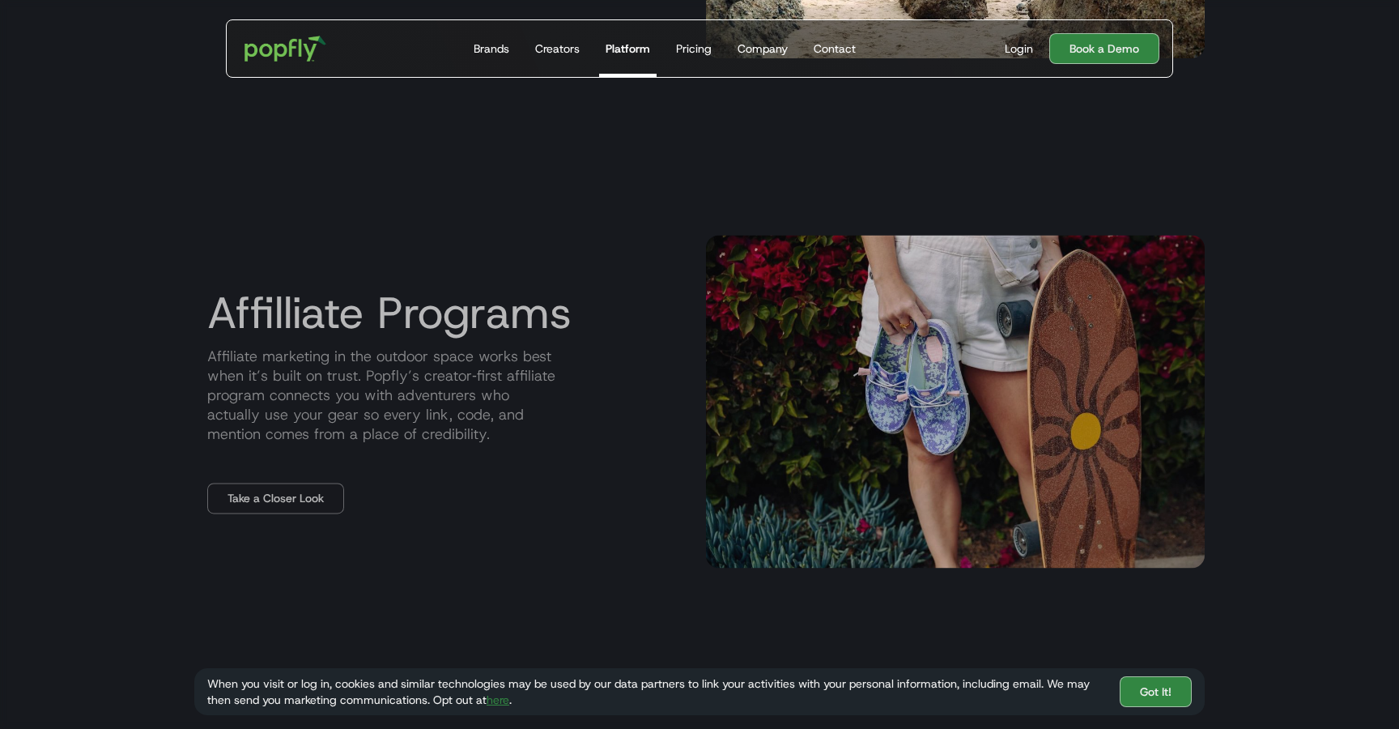
scroll to position [1763, 0]
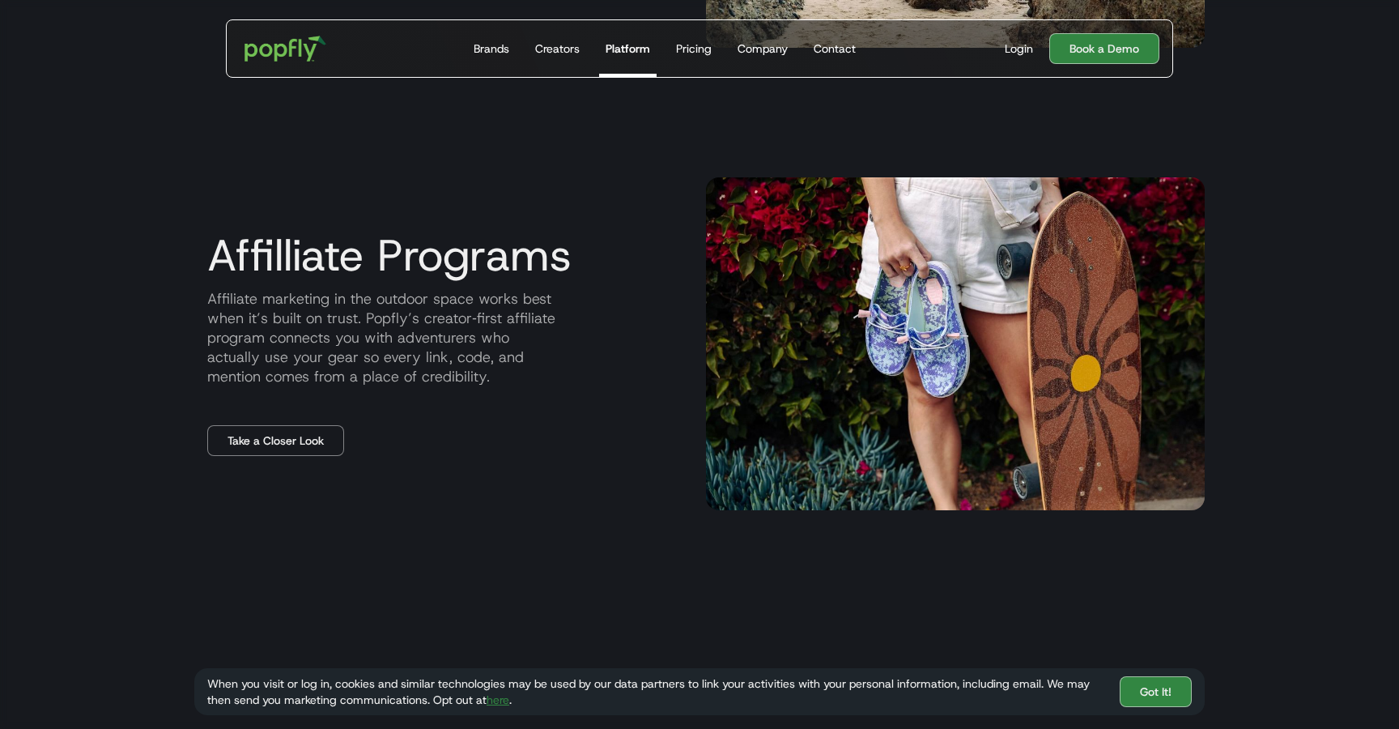
click at [255, 339] on p "Affiliate marketing in the outdoor space works best when it’s built on trust. P…" at bounding box center [443, 337] width 499 height 97
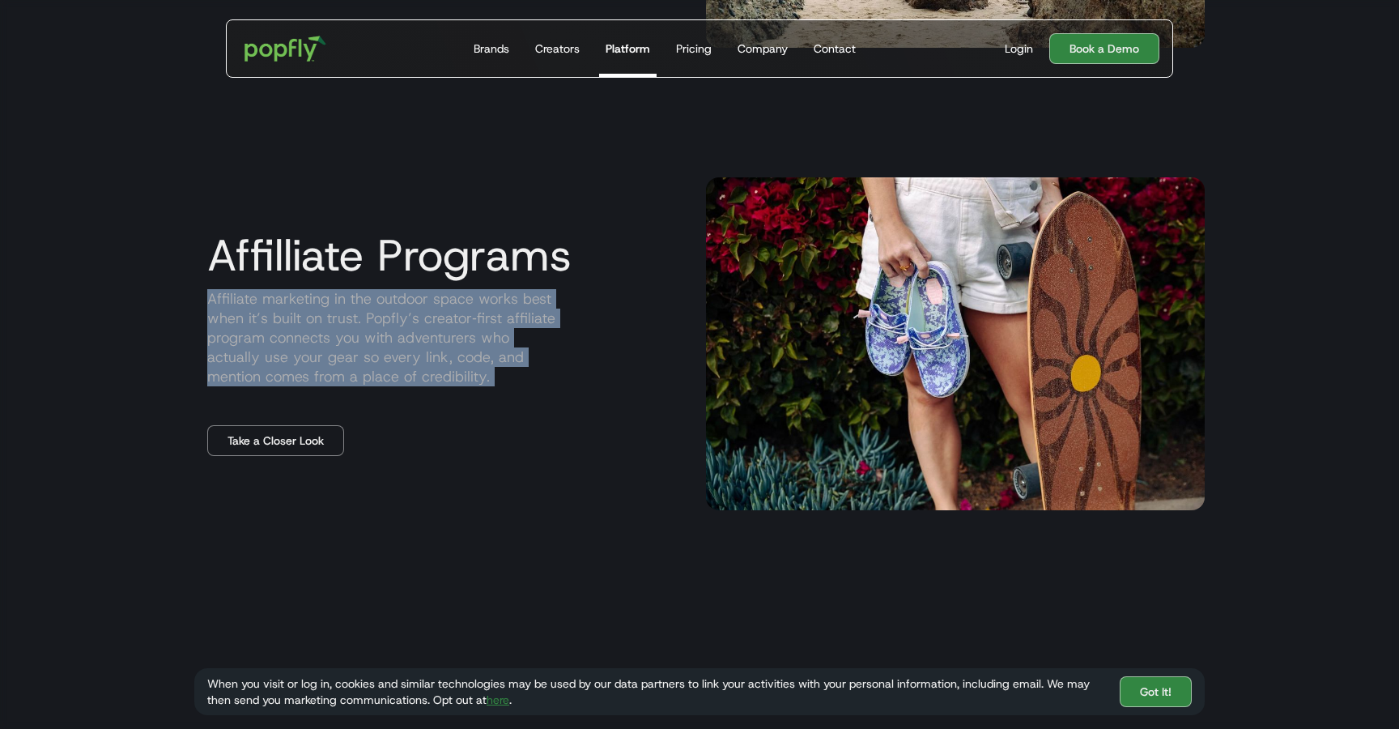
click at [255, 339] on p "Affiliate marketing in the outdoor space works best when it’s built on trust. P…" at bounding box center [443, 337] width 499 height 97
copy p "Affiliate marketing in the outdoor space works best when it’s built on trust. P…"
